Goal: Check status: Check status

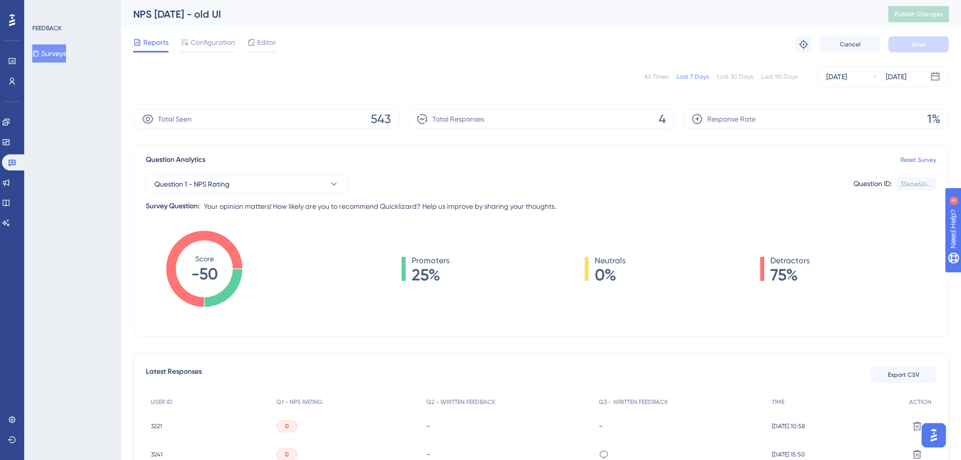
click at [648, 80] on div "All Times Last 7 Days Last 30 Days Last 90 Days [DATE] [DATE]" at bounding box center [541, 77] width 816 height 20
click at [653, 77] on div "All Times" at bounding box center [656, 77] width 24 height 8
drag, startPoint x: 205, startPoint y: 268, endPoint x: 195, endPoint y: 268, distance: 10.1
click at [195, 268] on icon "Score -18" at bounding box center [204, 269] width 77 height 77
click at [206, 271] on tspan "-18" at bounding box center [204, 273] width 23 height 19
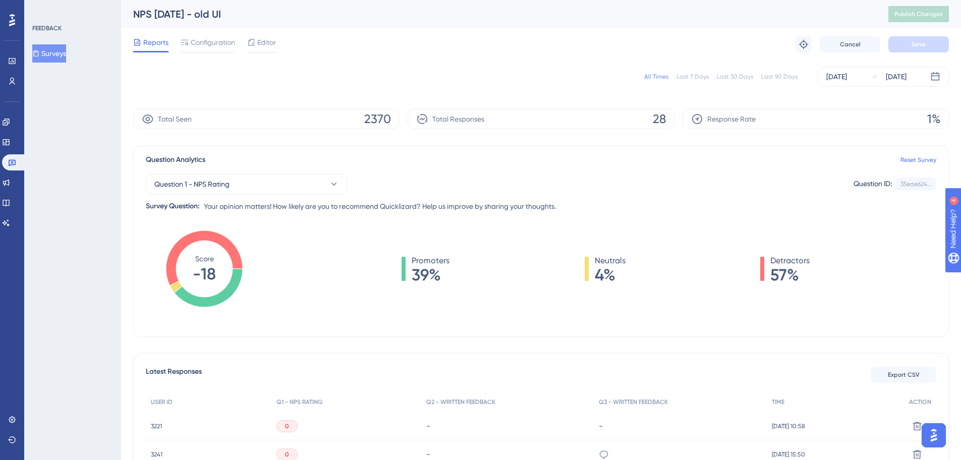
click at [323, 277] on div "Promoters 39% Neutrals 4% Detractors 57%" at bounding box center [606, 269] width 662 height 28
click at [18, 157] on link at bounding box center [14, 162] width 24 height 16
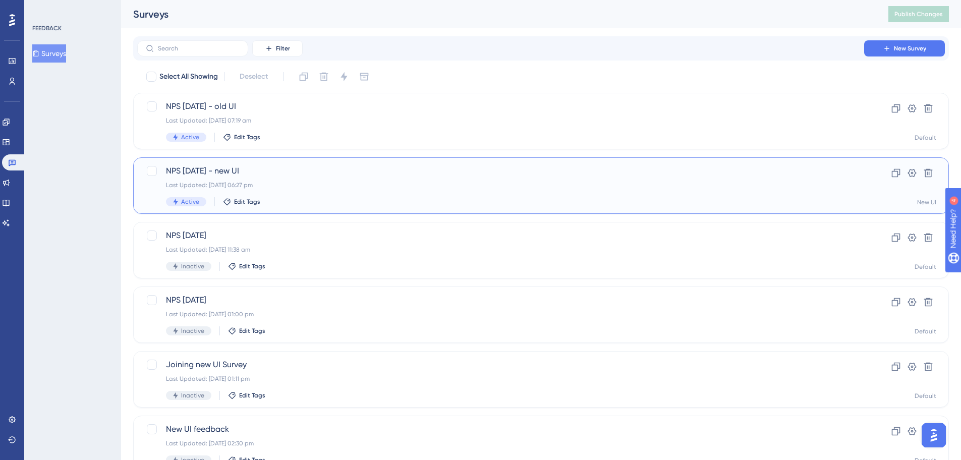
click at [344, 164] on div "NPS [DATE] - new UI Last Updated: [DATE] 06:27 pm Active Edit Tags Clone Settin…" at bounding box center [541, 185] width 816 height 57
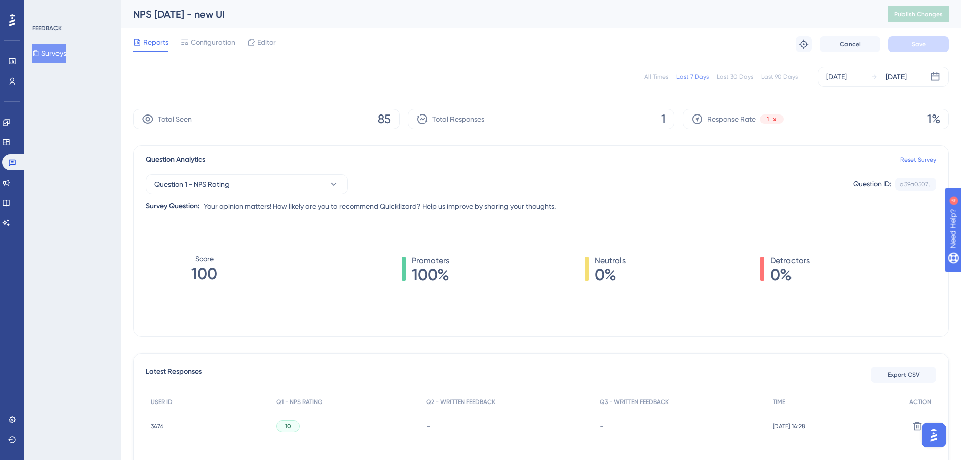
click at [650, 77] on div "All Times" at bounding box center [656, 77] width 24 height 8
